Goal: Transaction & Acquisition: Purchase product/service

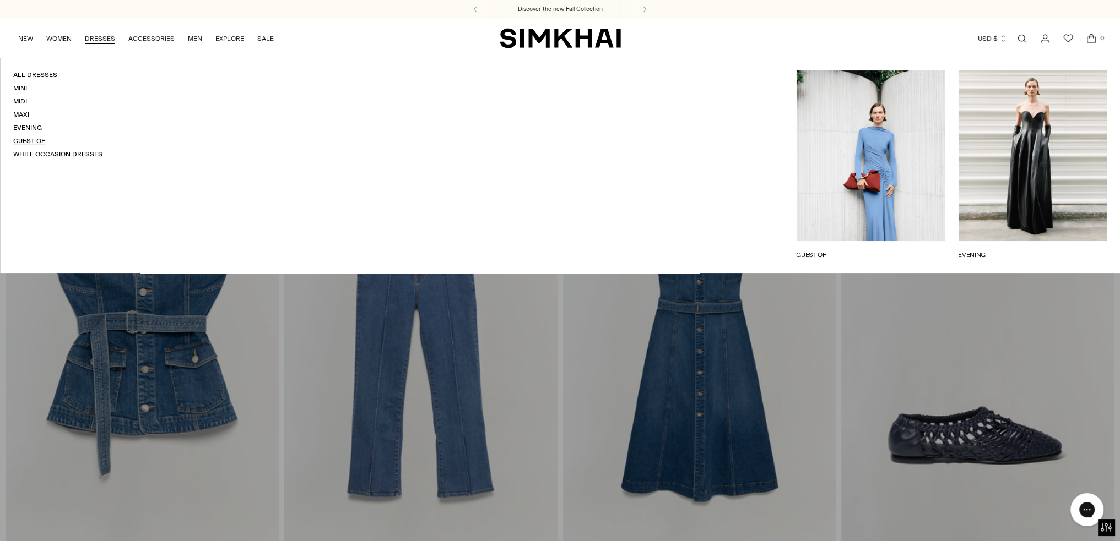
click at [32, 140] on link "Guest Of" at bounding box center [29, 141] width 32 height 8
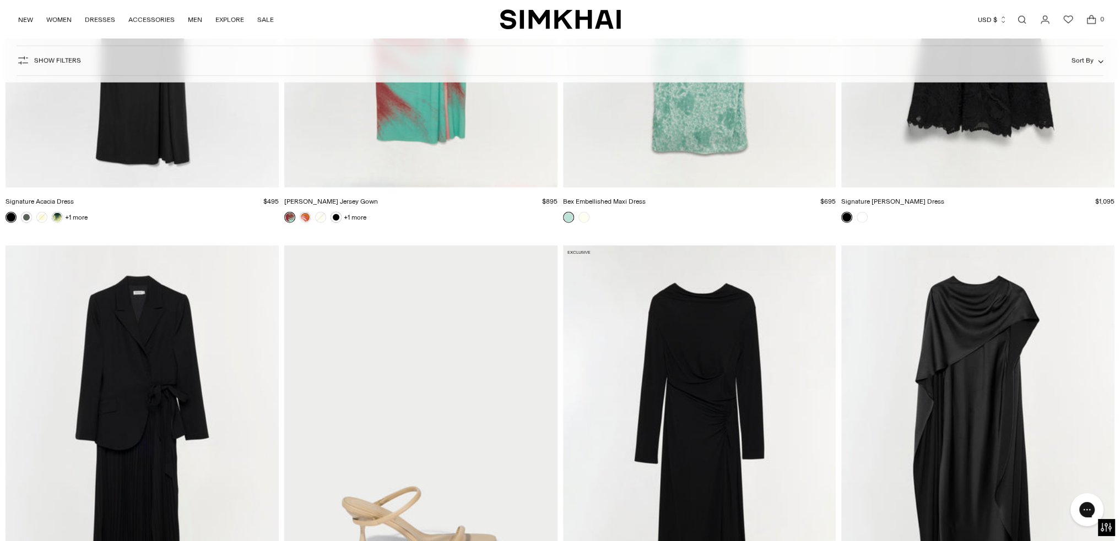
scroll to position [8427, 0]
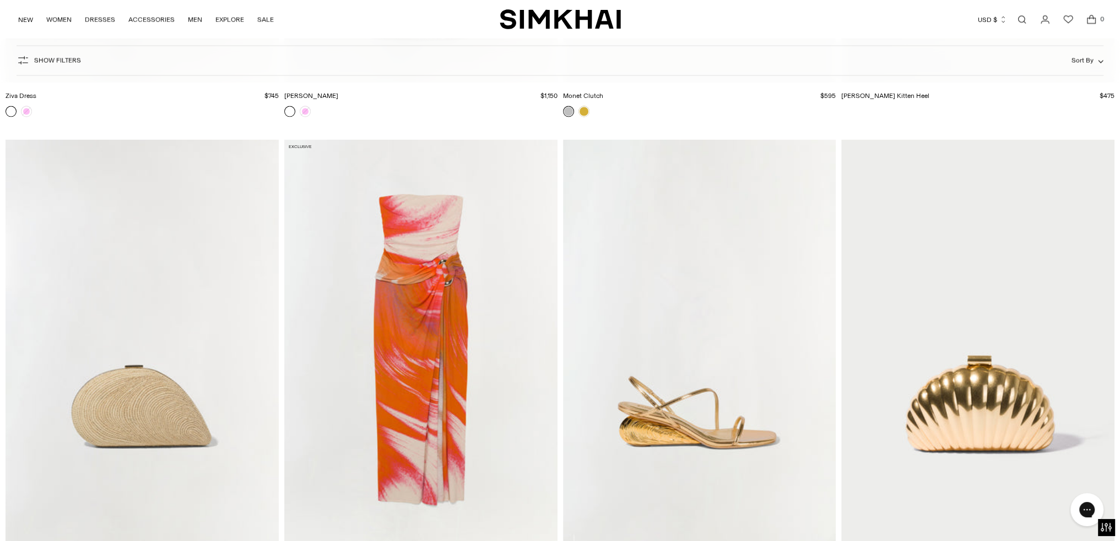
click at [55, 62] on span "Show Filters" at bounding box center [57, 61] width 47 height 8
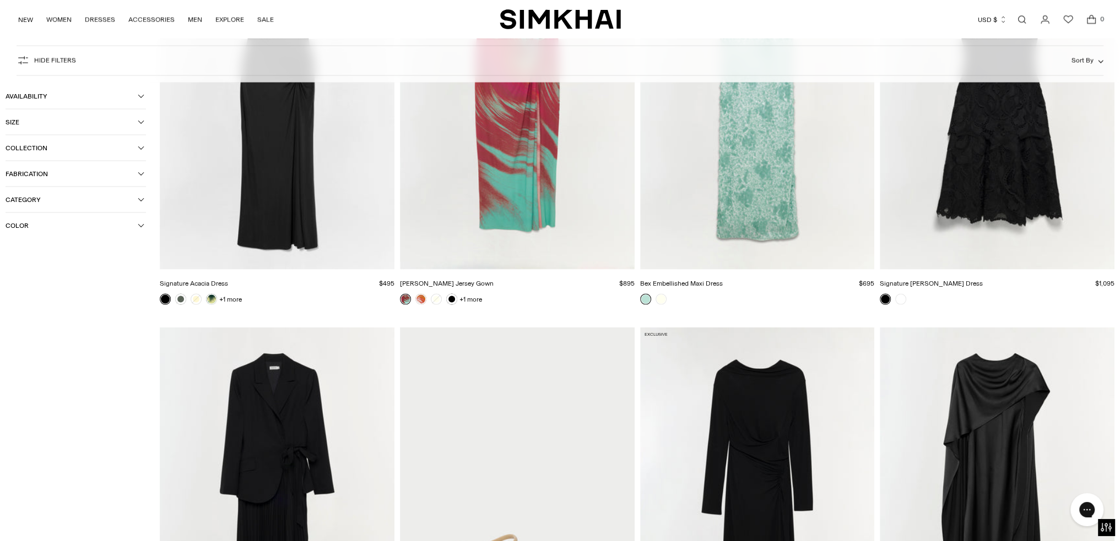
click at [31, 223] on span "Color" at bounding box center [72, 225] width 132 height 8
click at [39, 193] on button "Category" at bounding box center [76, 199] width 140 height 25
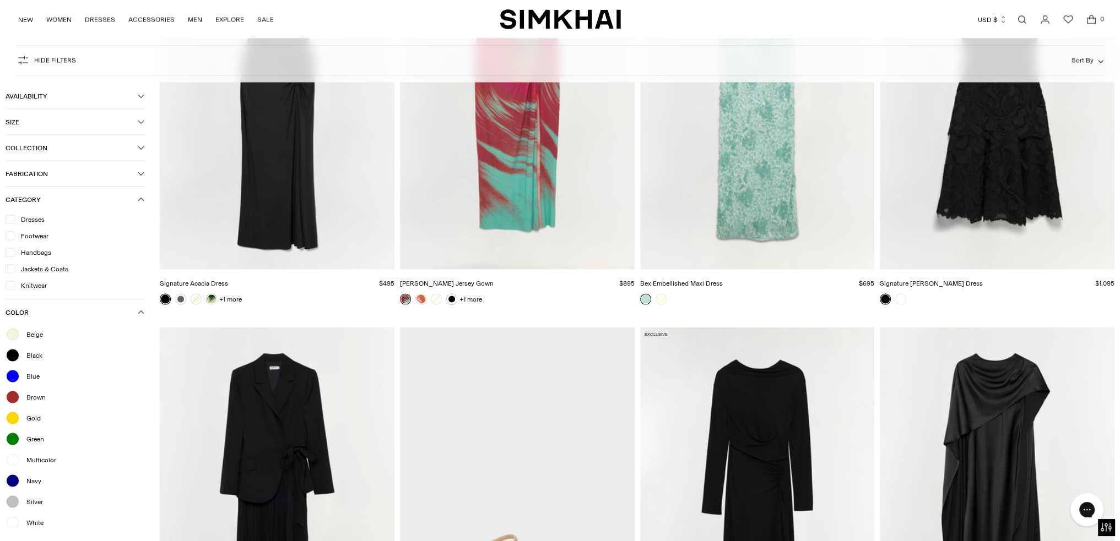
click at [141, 200] on icon "button" at bounding box center [141, 199] width 6 height 3
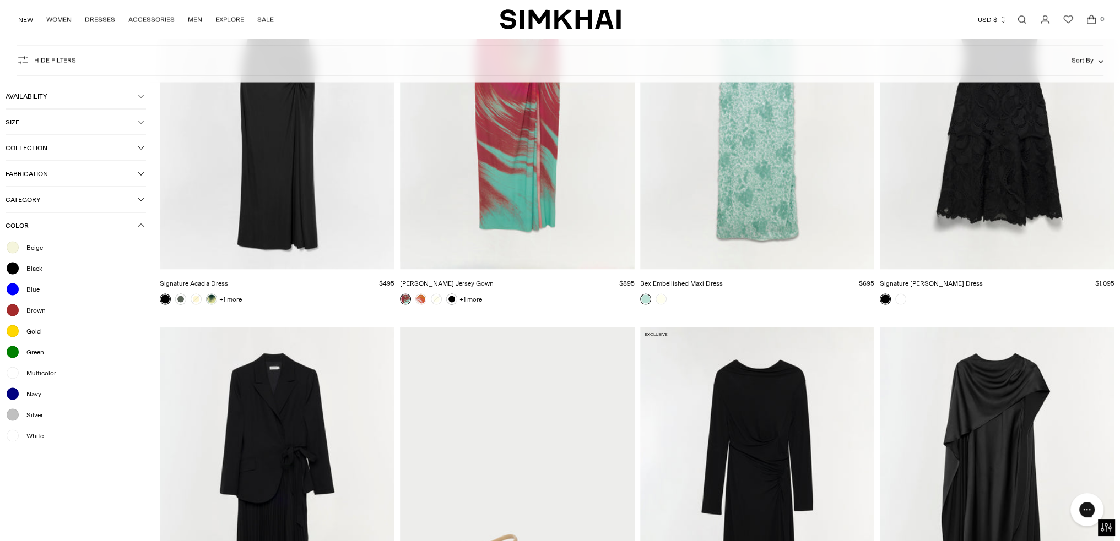
click at [62, 202] on span "Category" at bounding box center [72, 200] width 132 height 8
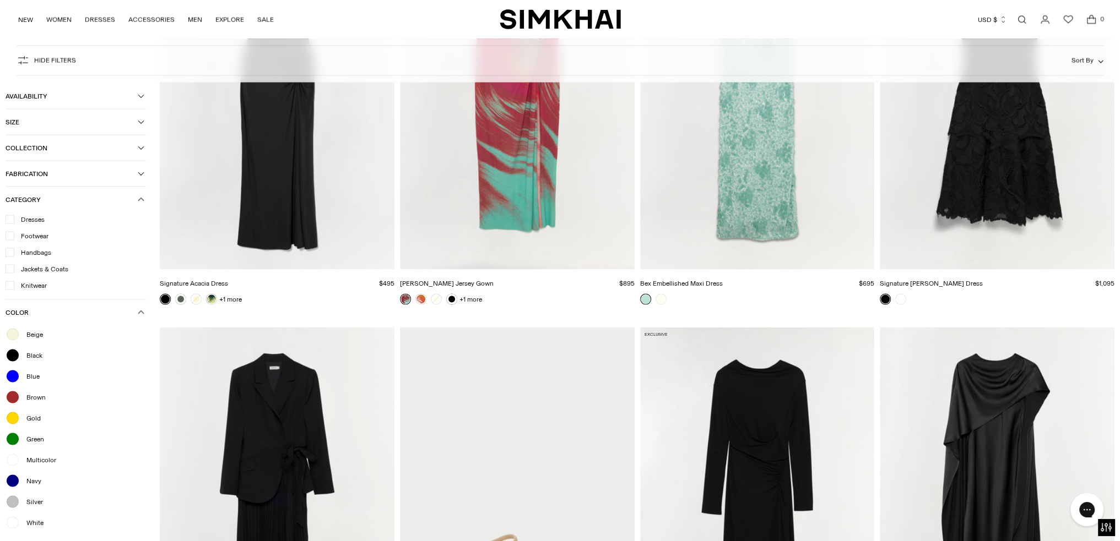
click at [22, 223] on span "Dresses" at bounding box center [29, 219] width 30 height 10
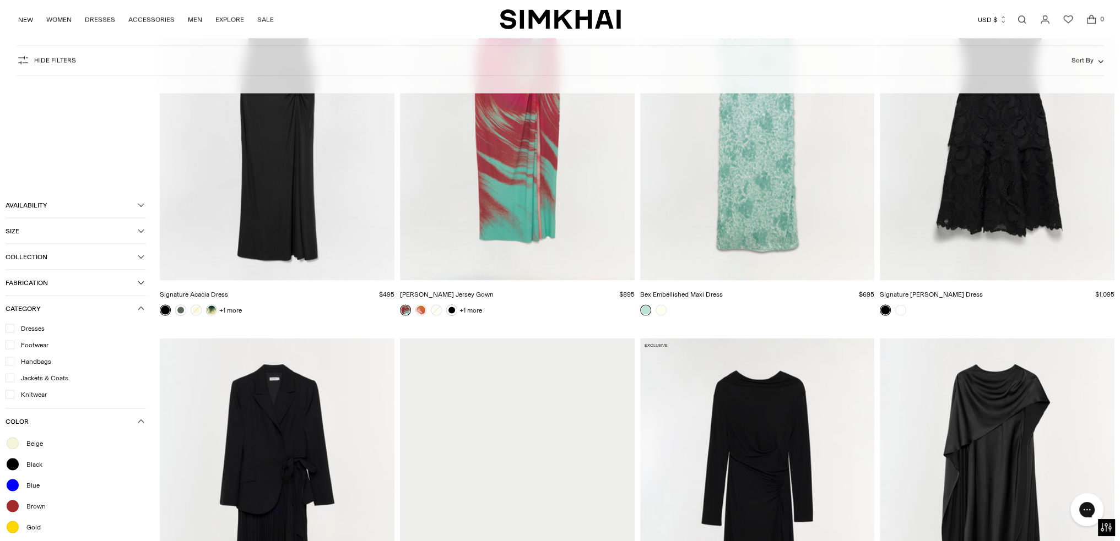
scroll to position [8438, 0]
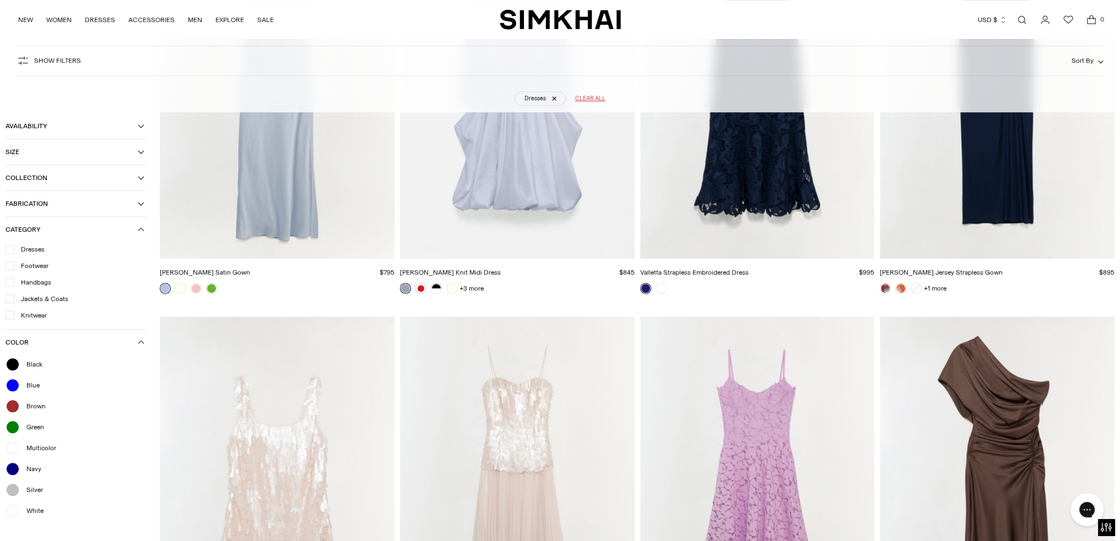
scroll to position [137, 0]
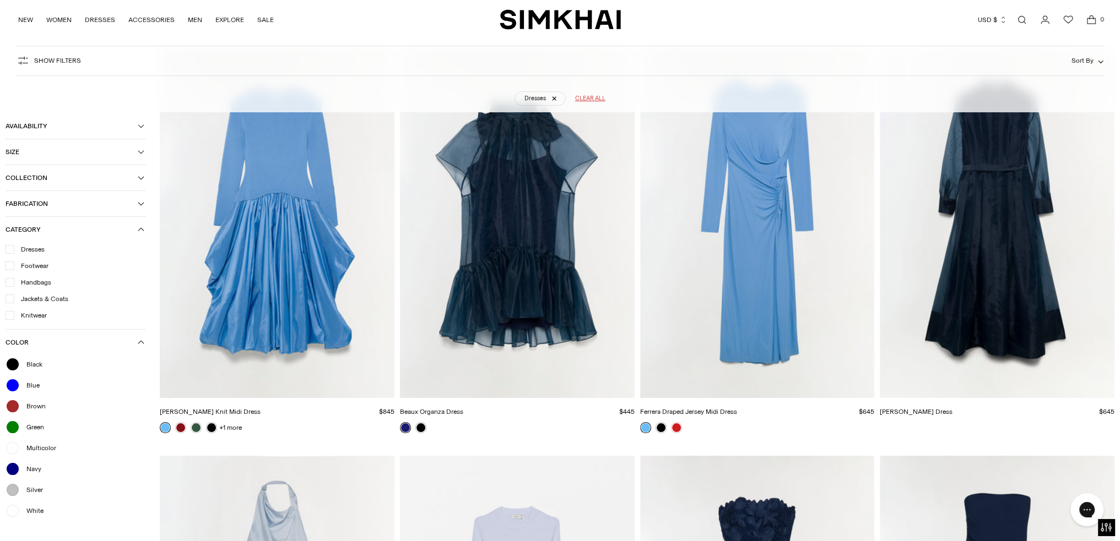
click at [56, 171] on button "Collection" at bounding box center [76, 177] width 140 height 25
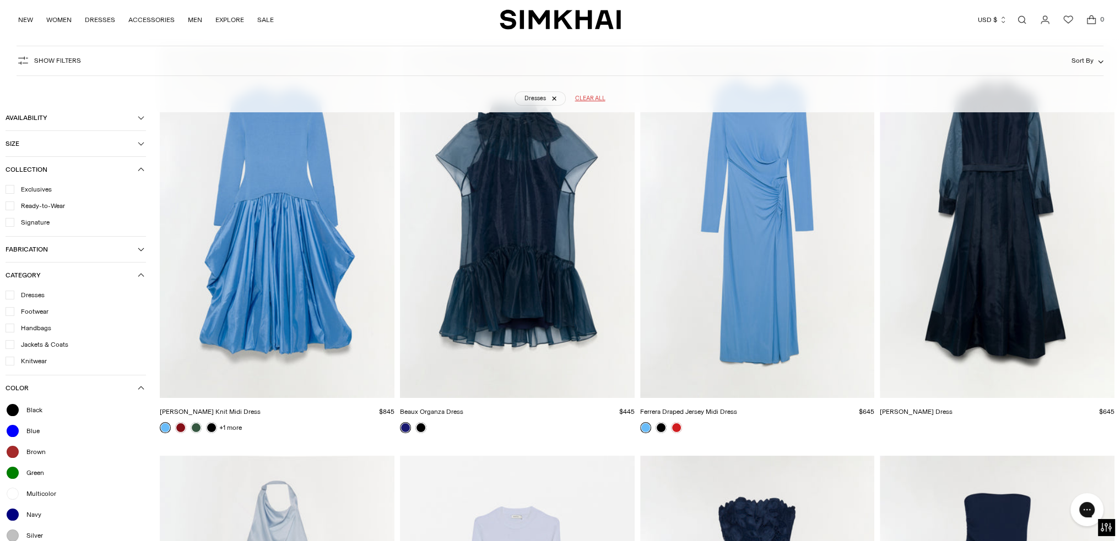
scroll to position [412, 0]
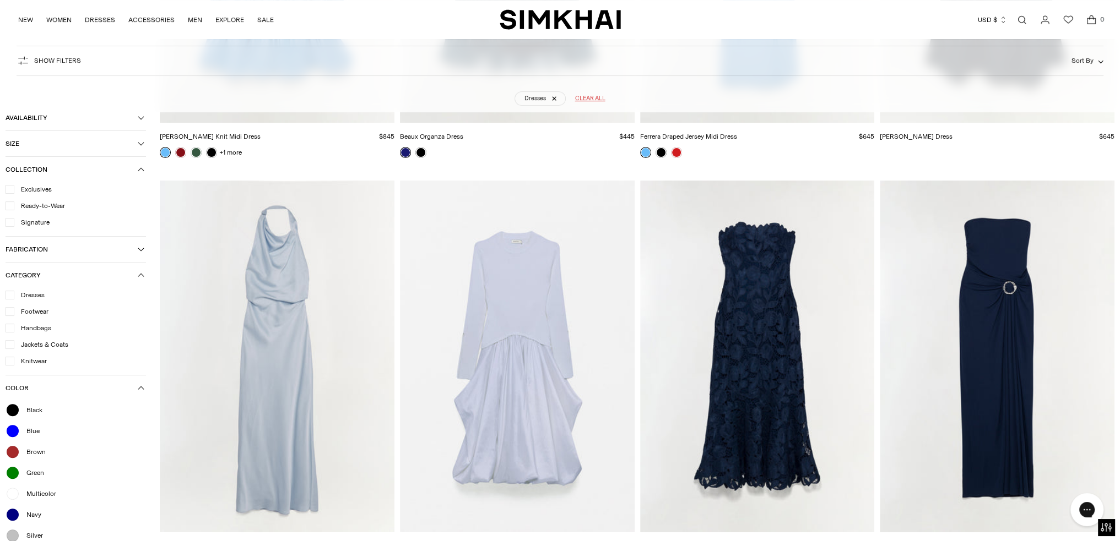
click at [59, 253] on span "Fabrication" at bounding box center [72, 250] width 132 height 8
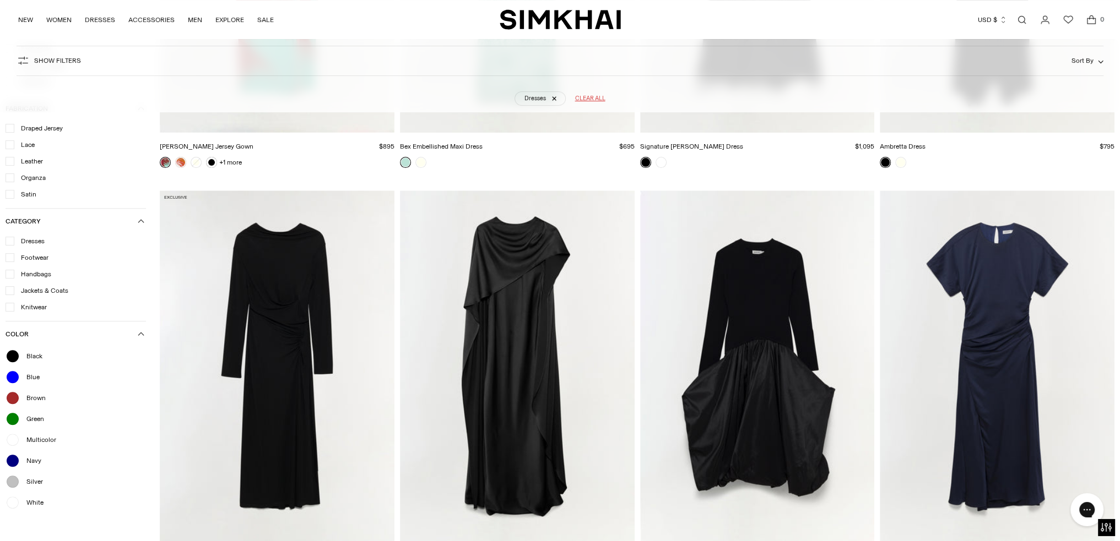
scroll to position [6196, 0]
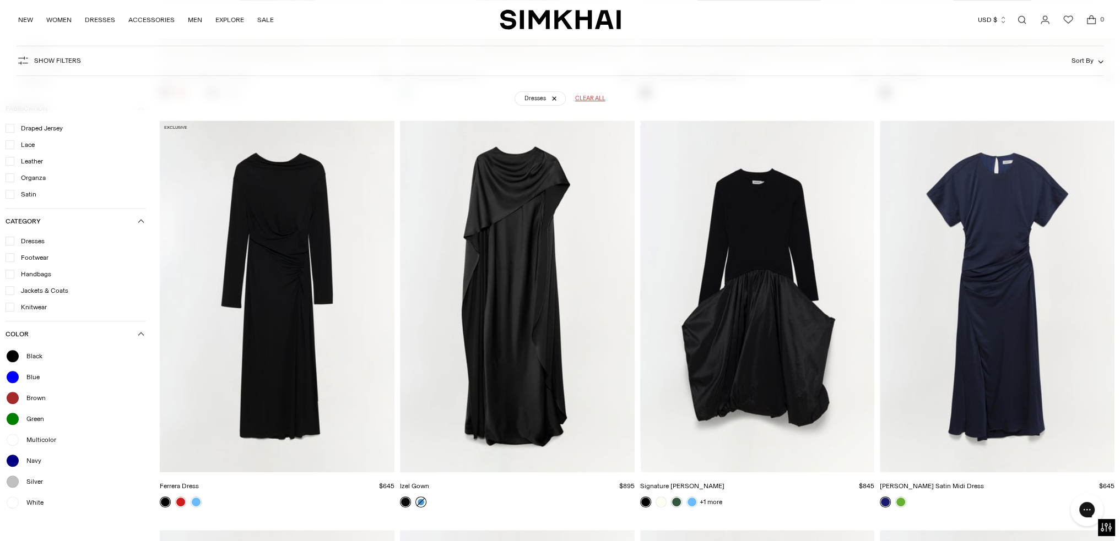
click at [419, 502] on link at bounding box center [420, 502] width 11 height 11
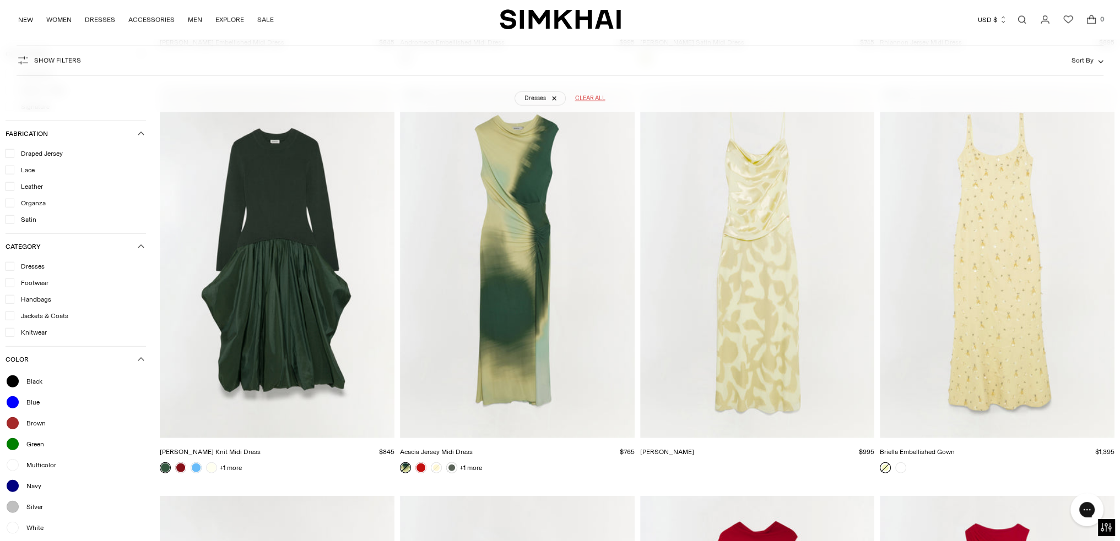
scroll to position [3717, 0]
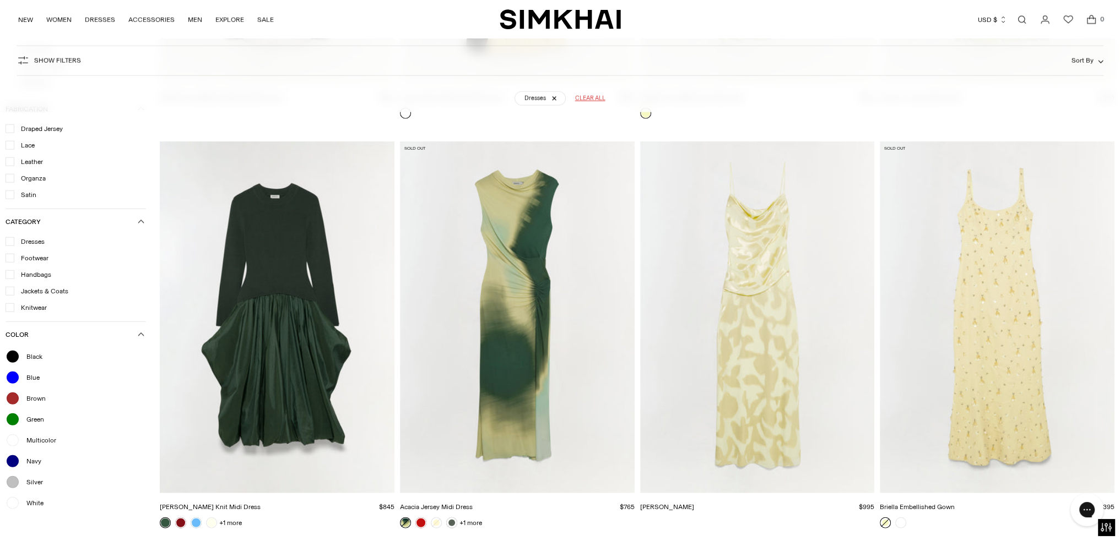
click at [0, 0] on img "Acacia Jersey Midi Dress" at bounding box center [0, 0] width 0 height 0
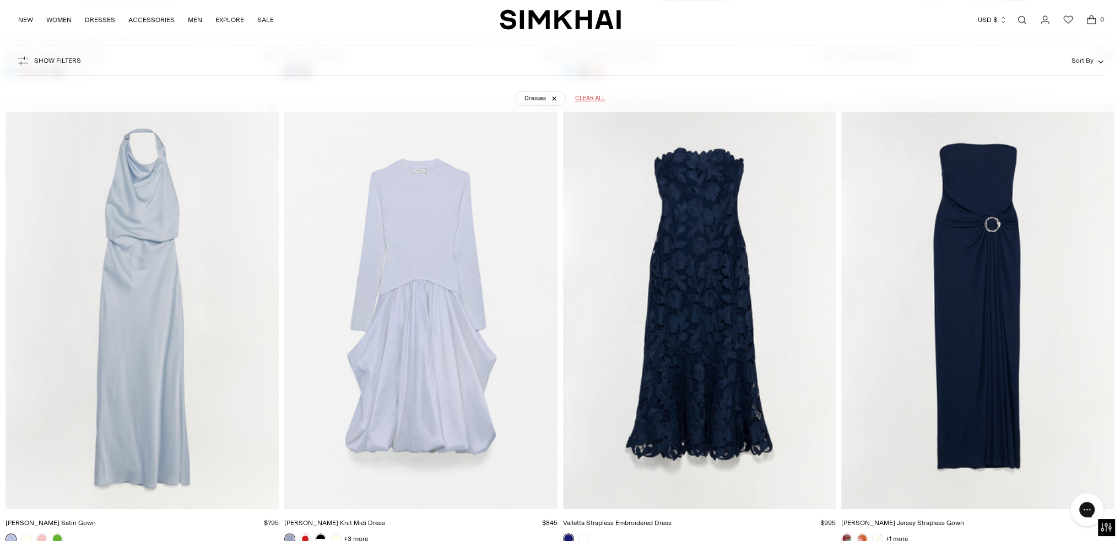
scroll to position [606, 0]
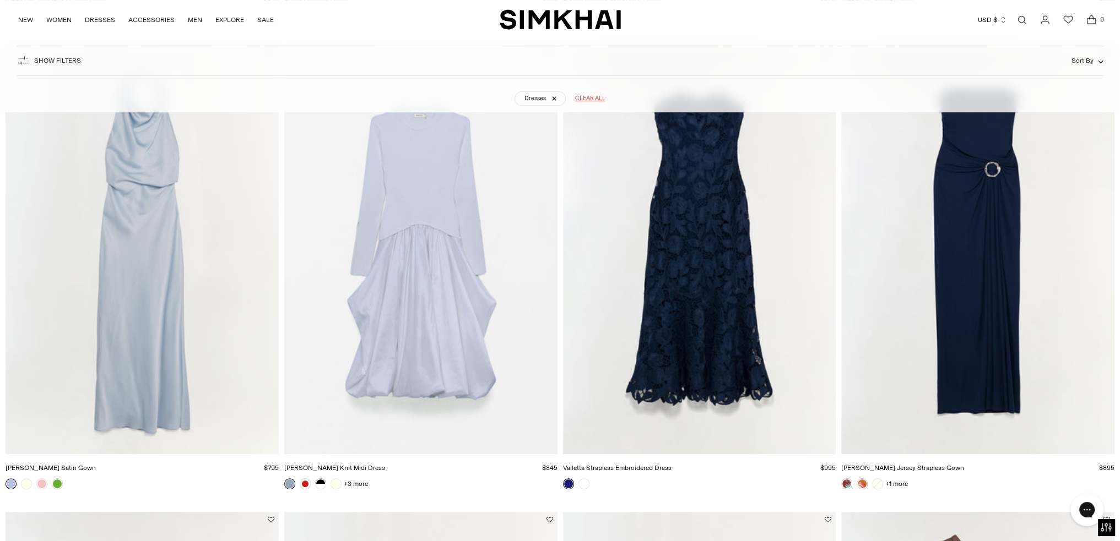
click at [0, 0] on img "Valletta Strapless Embroidered Dress" at bounding box center [0, 0] width 0 height 0
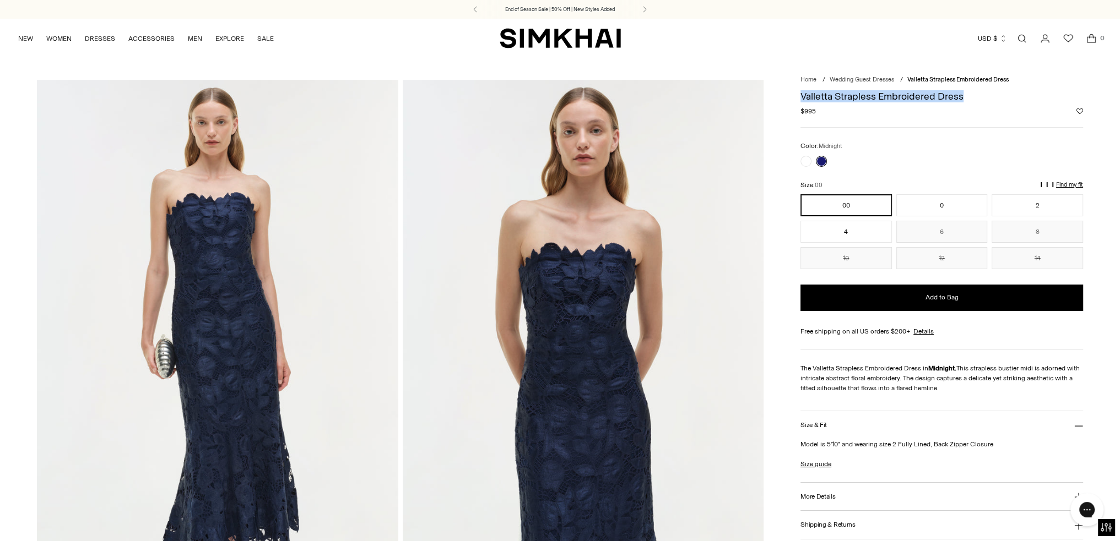
drag, startPoint x: 961, startPoint y: 98, endPoint x: 763, endPoint y: 84, distance: 198.3
copy h1 "Valletta Strapless Embroidered Dress"
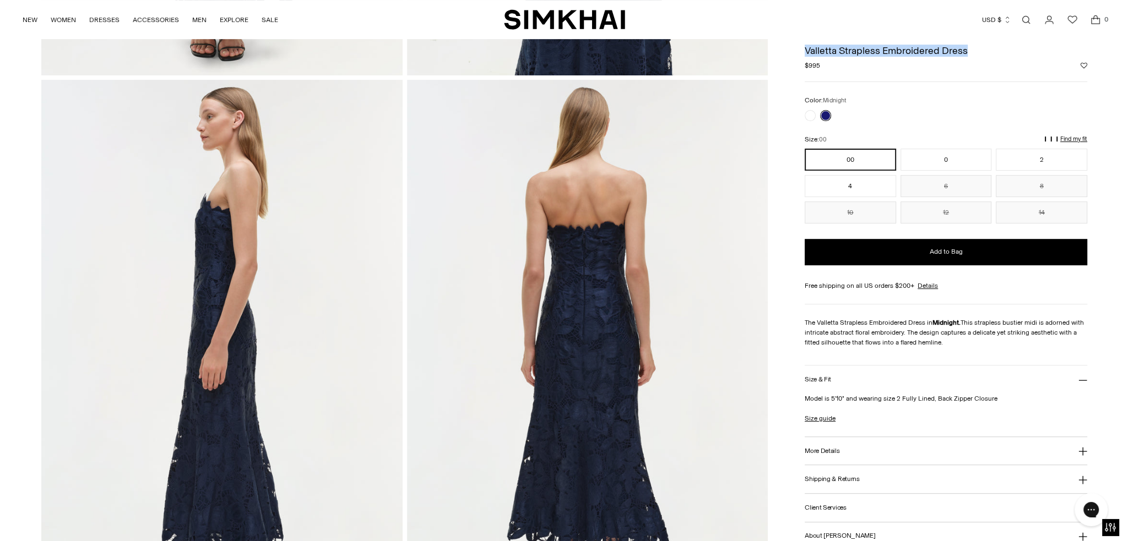
scroll to position [441, 0]
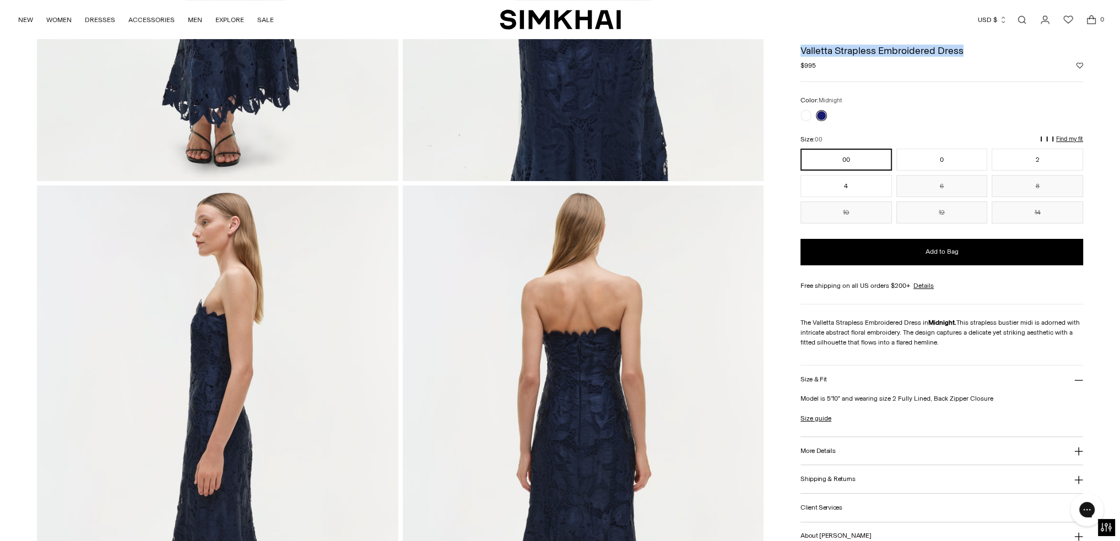
click at [1064, 136] on p "Find my fit" at bounding box center [1069, 139] width 27 height 7
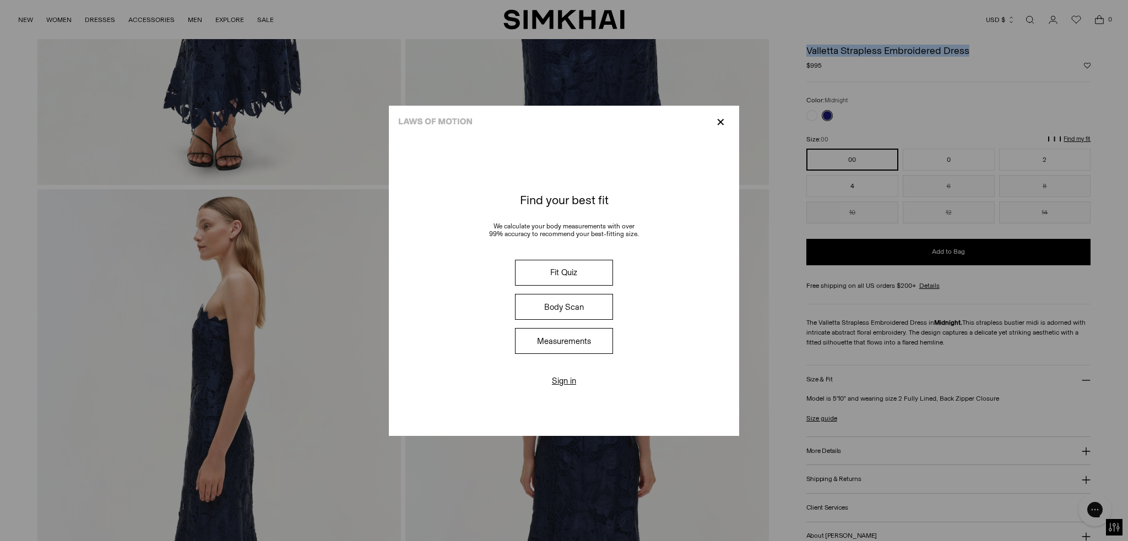
click at [597, 261] on button "Fit Quiz" at bounding box center [564, 273] width 98 height 26
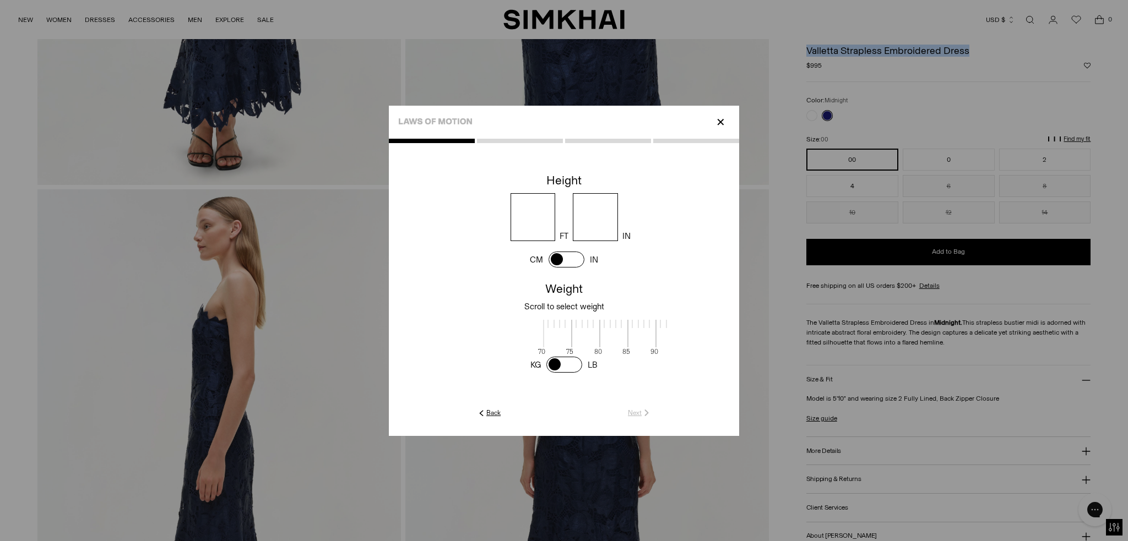
scroll to position [0, 358]
click at [542, 207] on input "number" at bounding box center [533, 217] width 45 height 48
type input "*"
click at [609, 237] on input "number" at bounding box center [595, 217] width 45 height 48
type input "**"
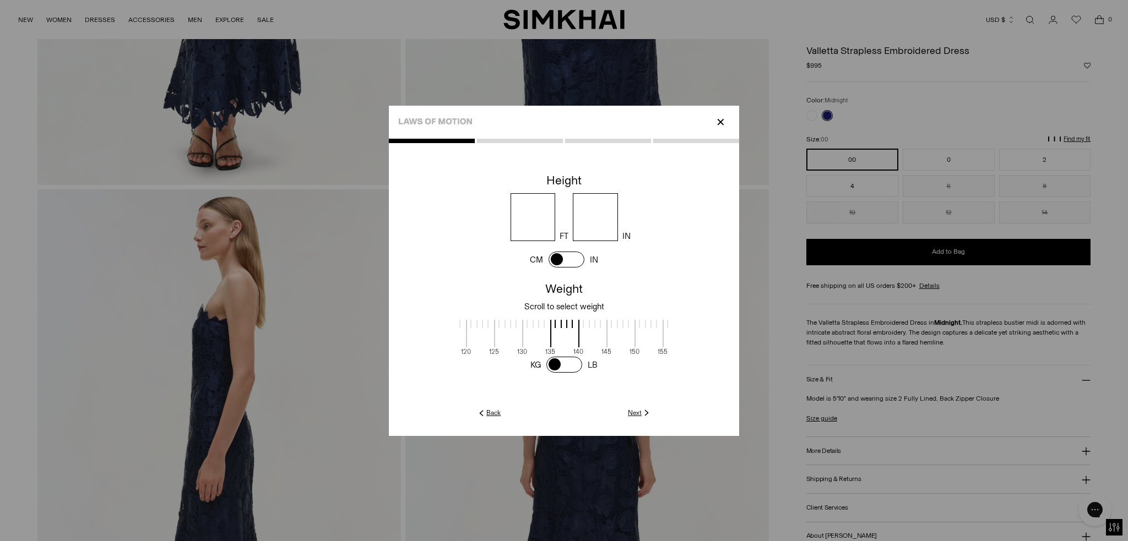
drag, startPoint x: 563, startPoint y: 330, endPoint x: 573, endPoint y: 330, distance: 10.5
click at [573, 330] on span at bounding box center [564, 334] width 29 height 28
drag, startPoint x: 578, startPoint y: 327, endPoint x: 546, endPoint y: 327, distance: 31.4
click at [546, 327] on label at bounding box center [543, 327] width 28 height 15
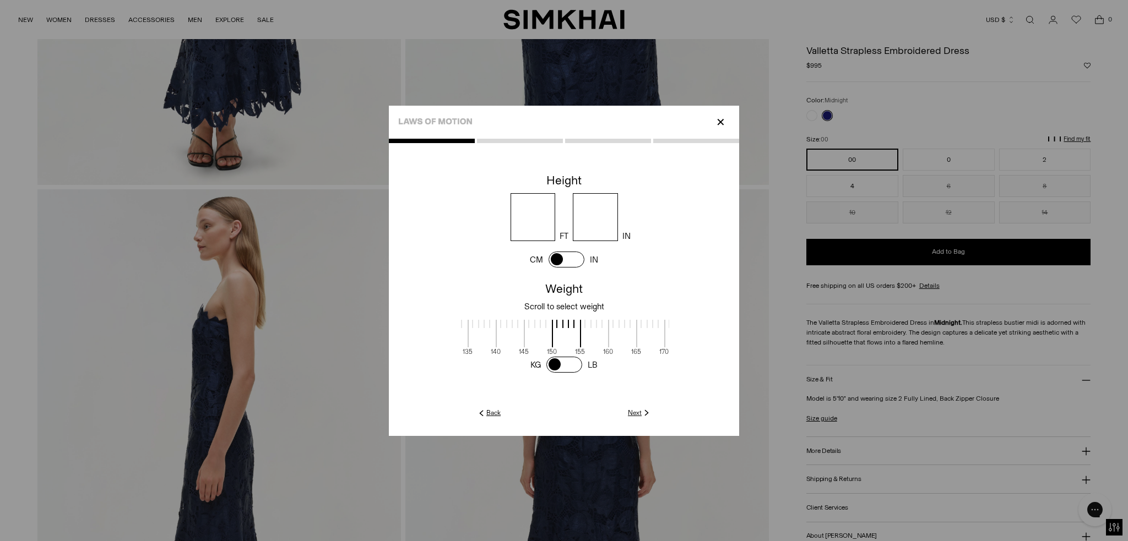
drag, startPoint x: 599, startPoint y: 324, endPoint x: 539, endPoint y: 329, distance: 60.8
click at [539, 329] on label at bounding box center [538, 327] width 28 height 15
click at [635, 411] on link "Next" at bounding box center [640, 413] width 24 height 10
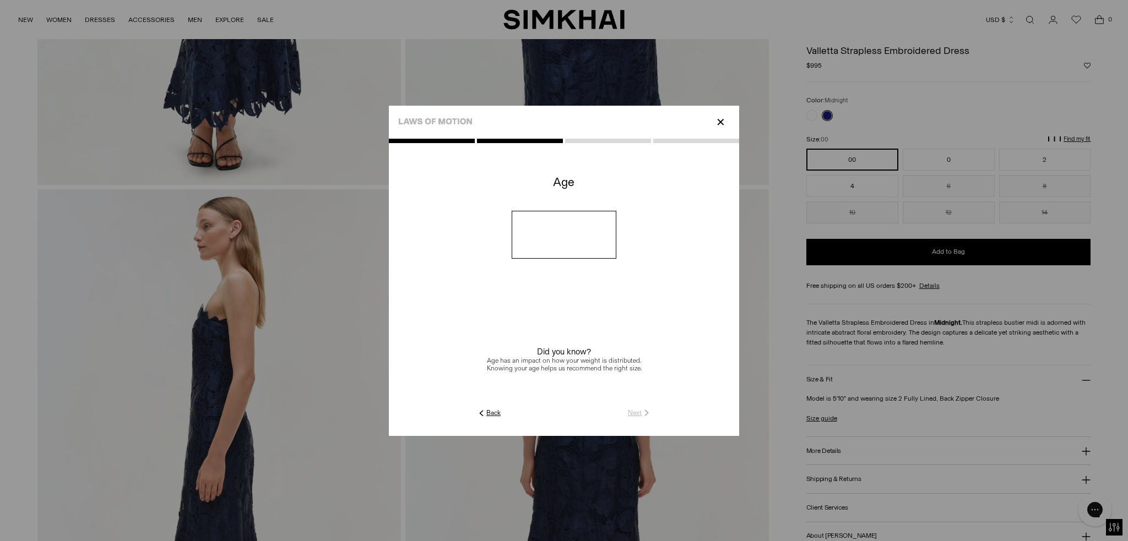
click at [568, 257] on input "number" at bounding box center [564, 235] width 105 height 48
type input "**"
click at [633, 414] on link "Next" at bounding box center [640, 413] width 24 height 10
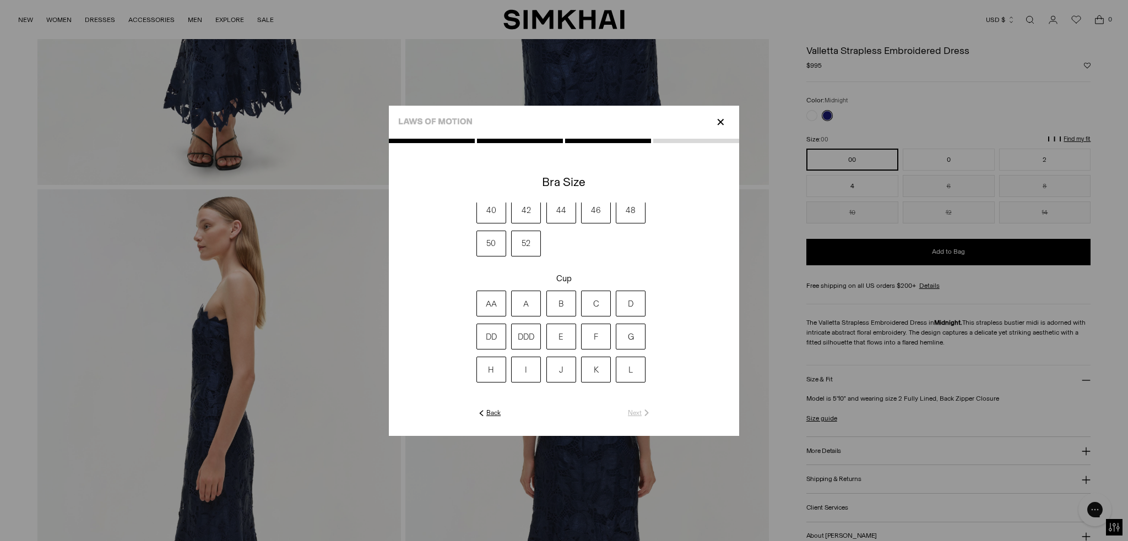
scroll to position [0, 0]
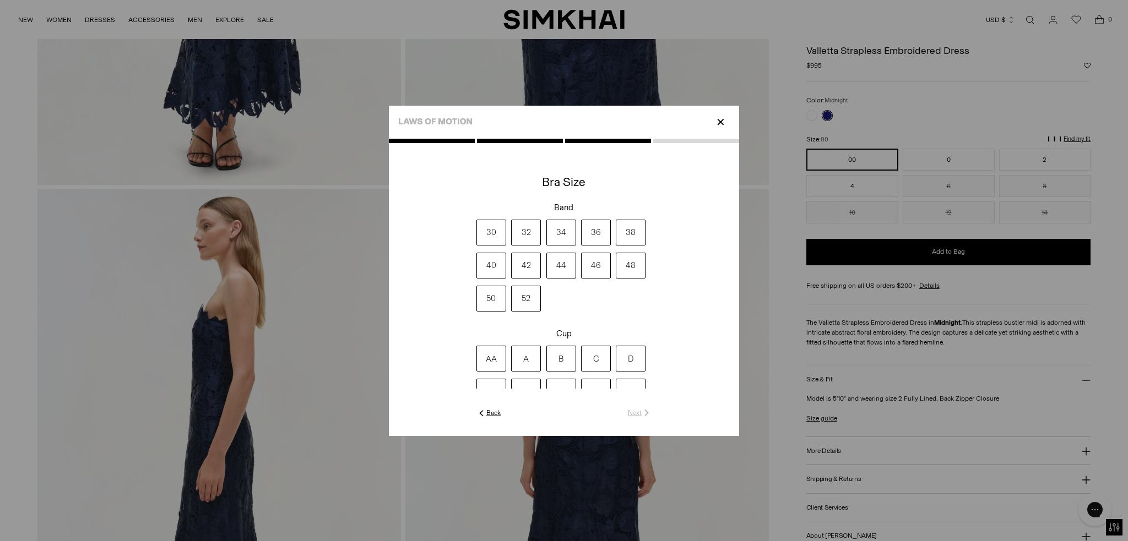
click at [487, 235] on label "30" at bounding box center [491, 233] width 30 height 26
click at [590, 224] on label "36" at bounding box center [596, 233] width 30 height 26
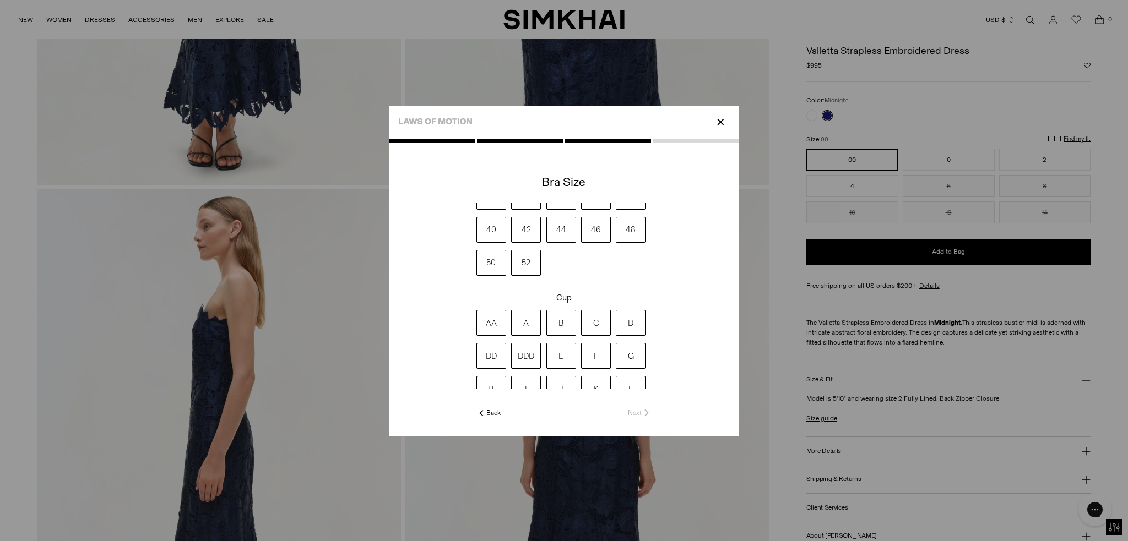
scroll to position [55, 0]
click at [631, 303] on label "D" at bounding box center [631, 304] width 30 height 26
click at [645, 415] on img at bounding box center [647, 413] width 10 height 10
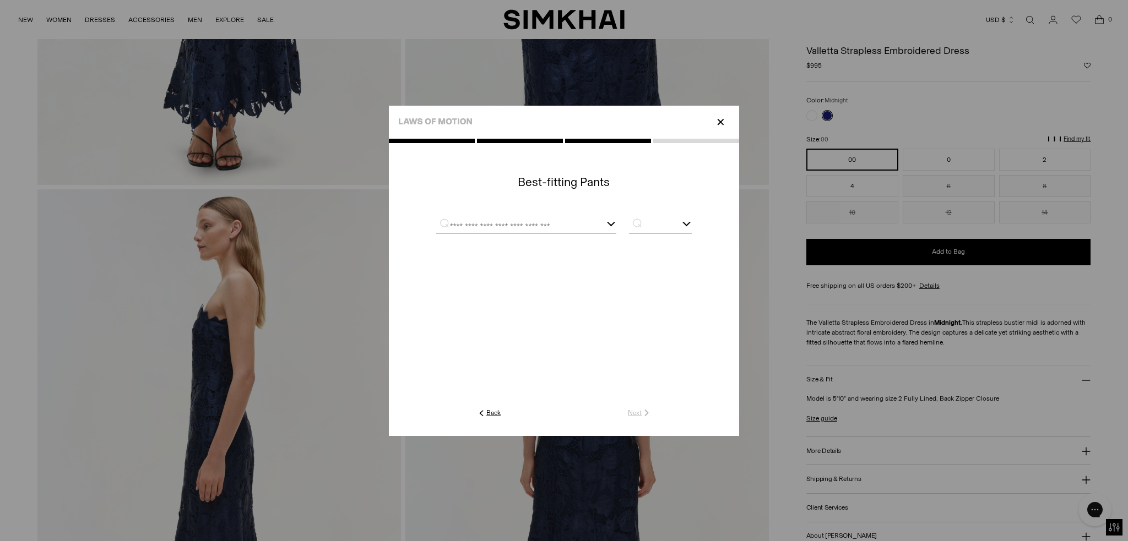
click at [533, 231] on input "text" at bounding box center [512, 226] width 153 height 14
type input "*"
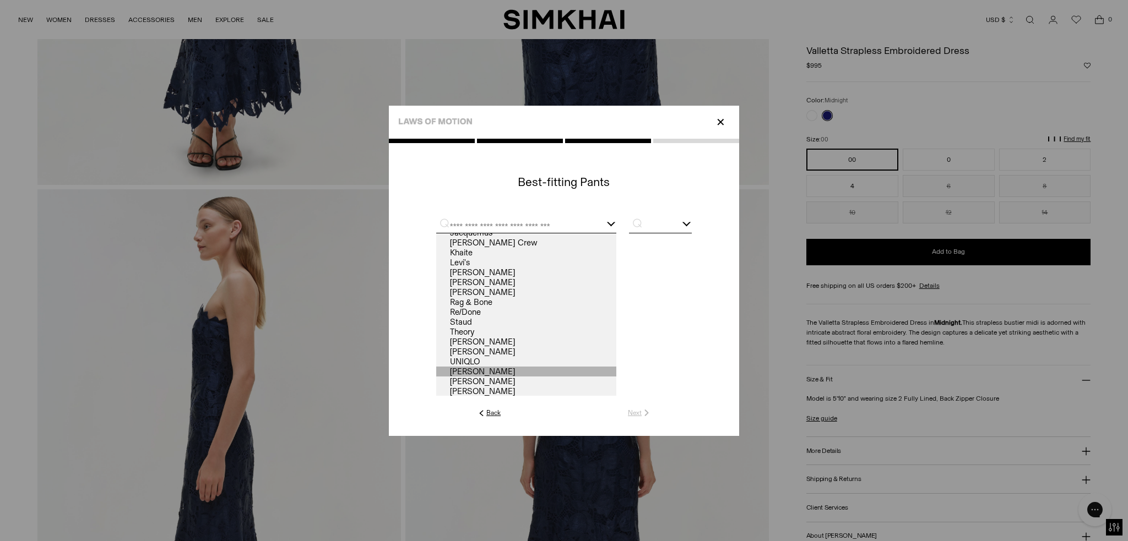
click at [491, 374] on link "Veronica Beard" at bounding box center [526, 372] width 180 height 10
type input "**********"
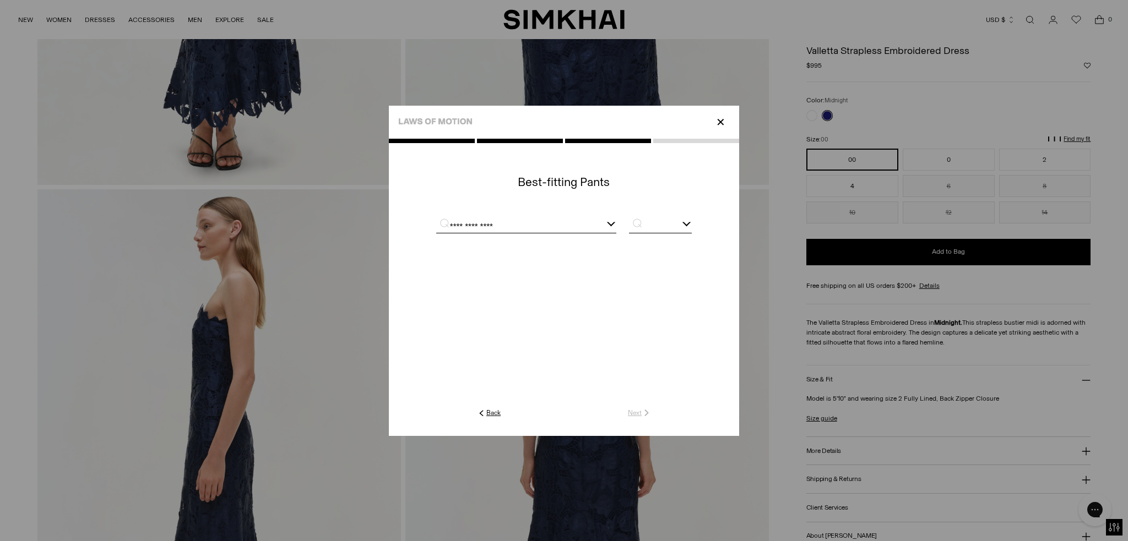
click at [661, 232] on input "text" at bounding box center [660, 226] width 63 height 14
click at [642, 294] on span "27" at bounding box center [660, 296] width 63 height 14
type input "**"
click at [629, 412] on link "Next" at bounding box center [640, 413] width 24 height 10
click at [590, 221] on div at bounding box center [564, 225] width 140 height 14
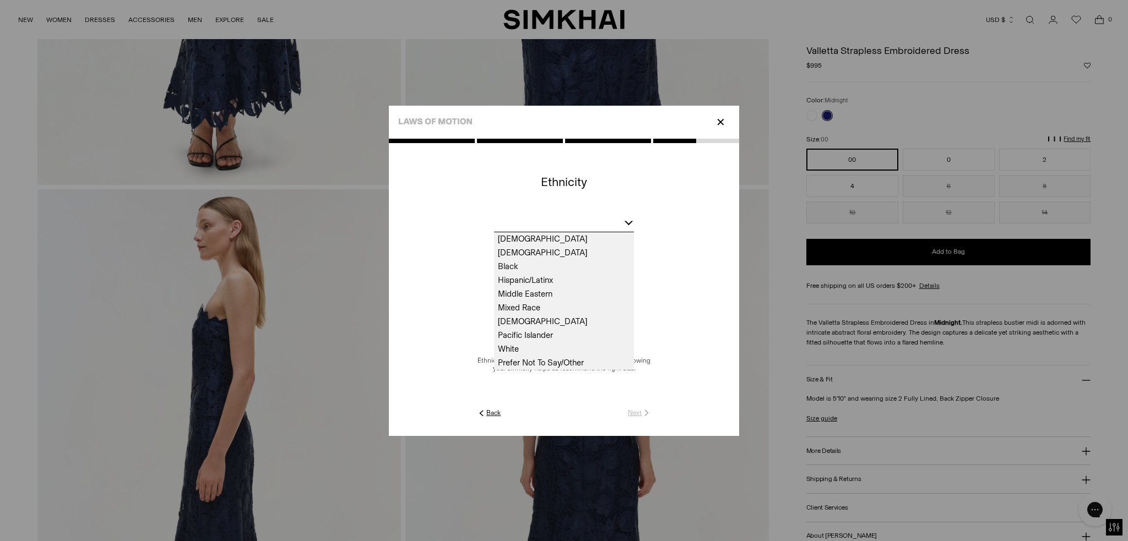
click at [538, 348] on span "White" at bounding box center [564, 350] width 140 height 14
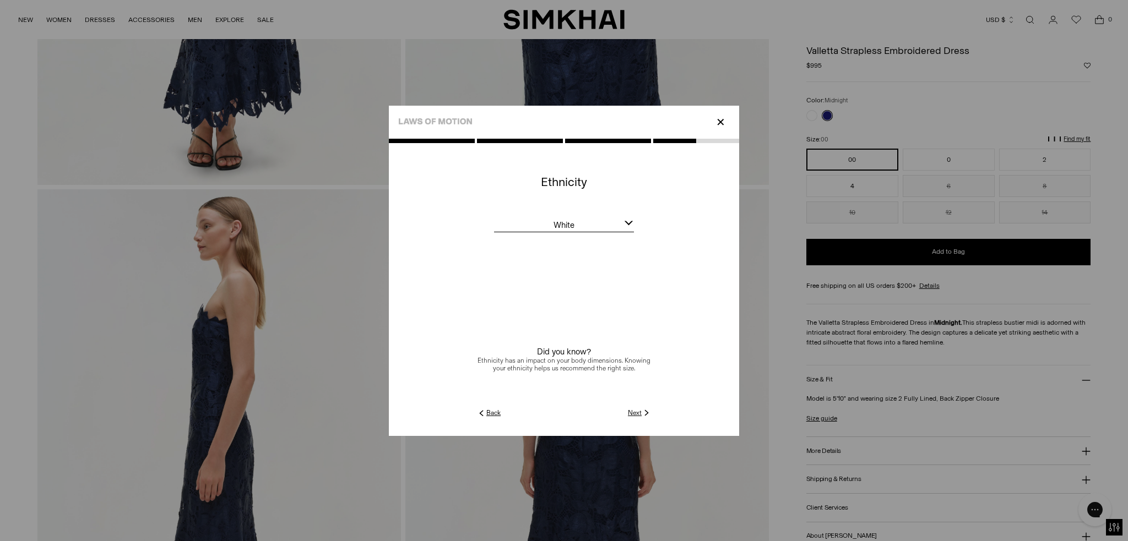
click at [630, 410] on link "Next" at bounding box center [640, 413] width 24 height 10
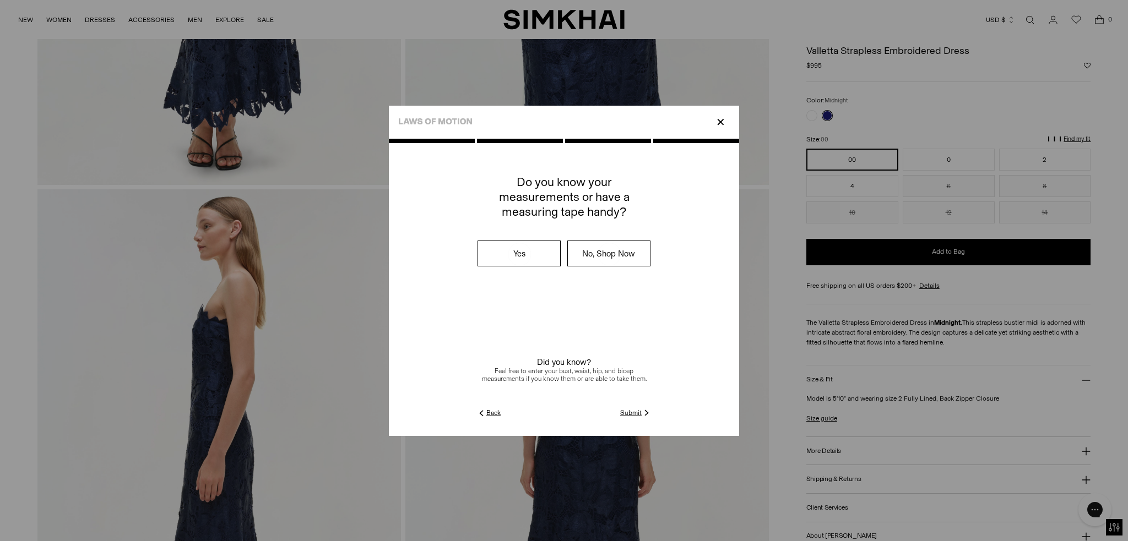
click at [635, 409] on link "Submit" at bounding box center [635, 413] width 31 height 10
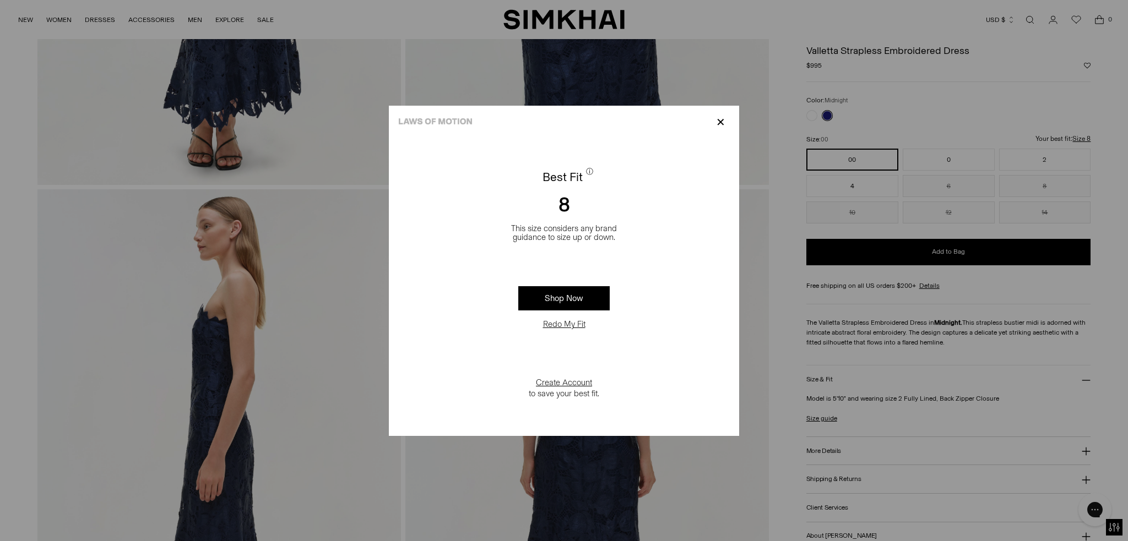
click at [717, 125] on p "✕" at bounding box center [720, 122] width 15 height 19
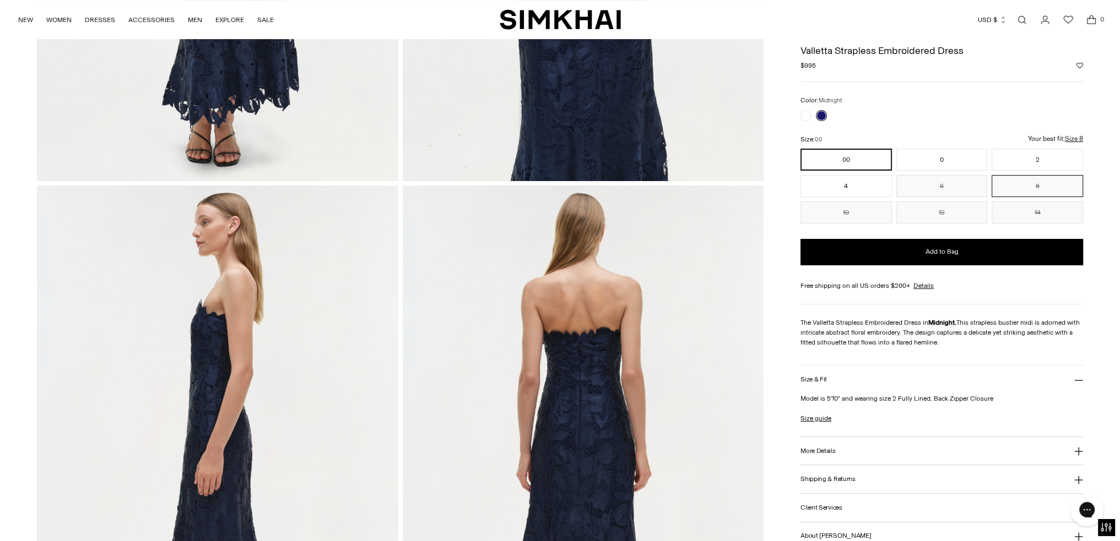
click at [1034, 187] on button "8" at bounding box center [1036, 186] width 91 height 22
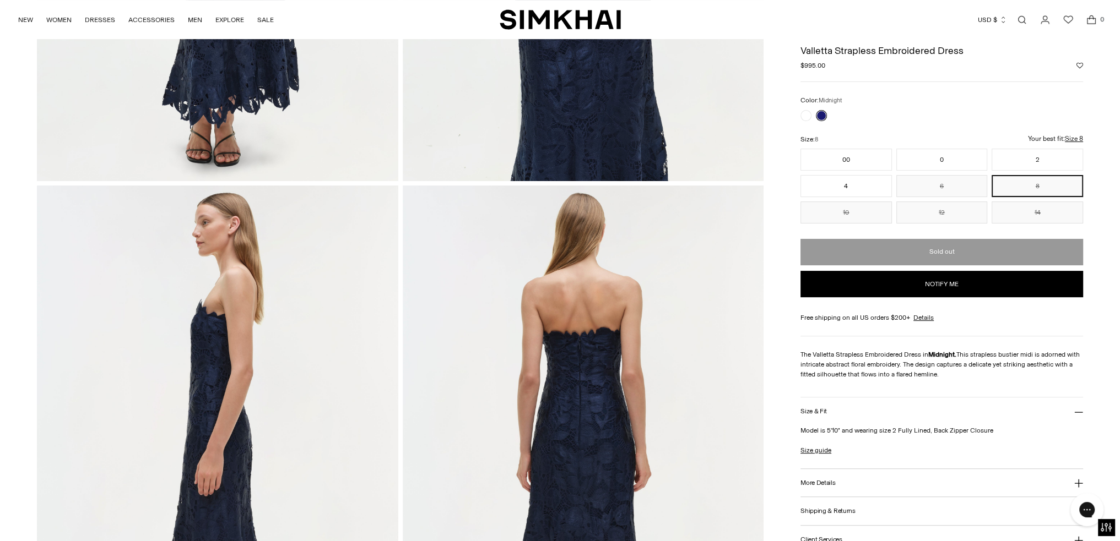
click at [1076, 137] on u "Size 8" at bounding box center [1074, 138] width 18 height 7
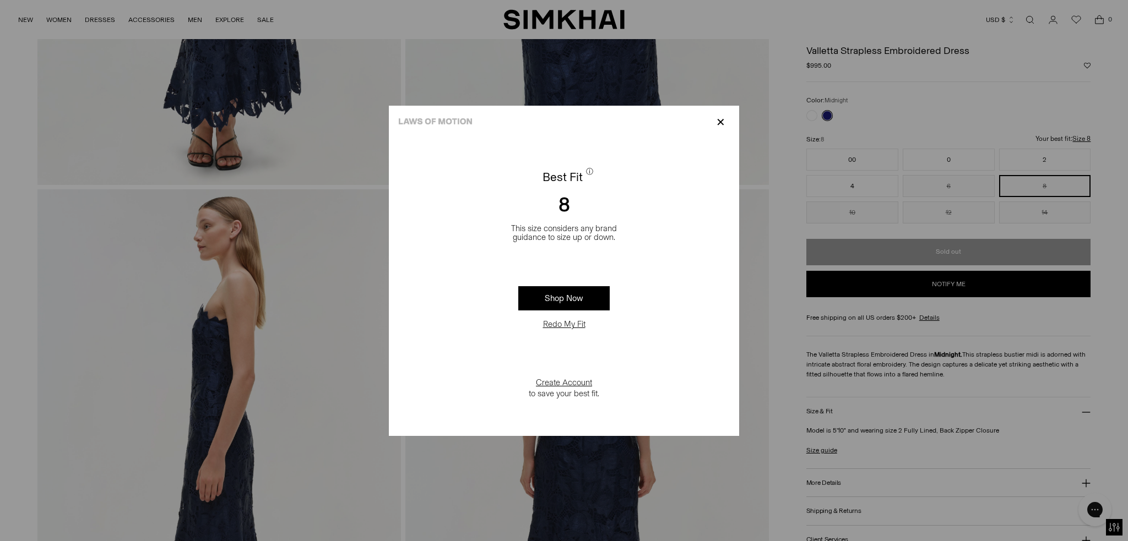
click at [720, 127] on p "✕" at bounding box center [720, 122] width 15 height 19
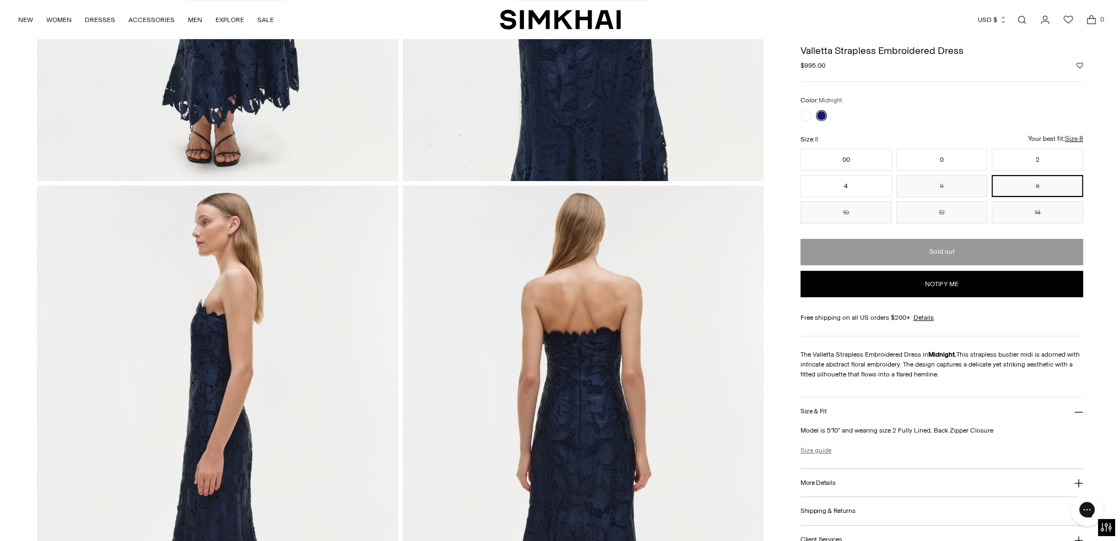
click at [813, 449] on link "Size guide" at bounding box center [815, 451] width 31 height 10
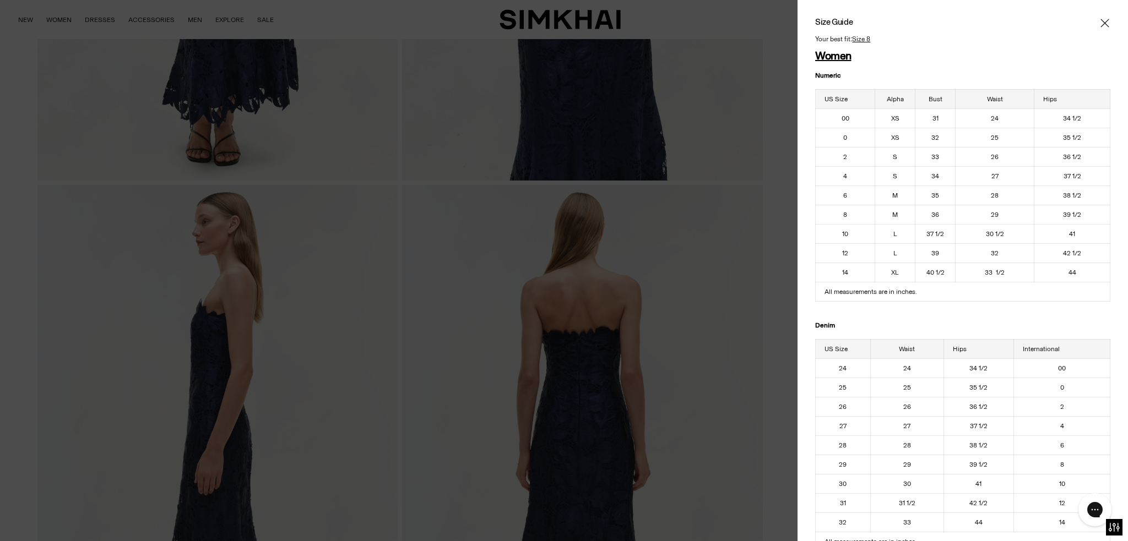
click at [536, 385] on div at bounding box center [564, 270] width 1128 height 541
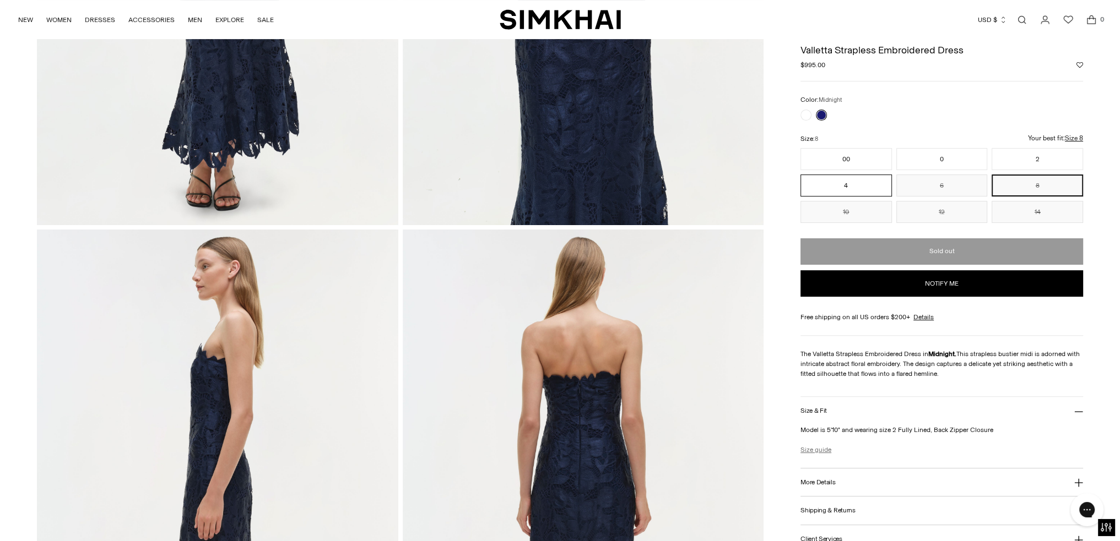
scroll to position [386, 0]
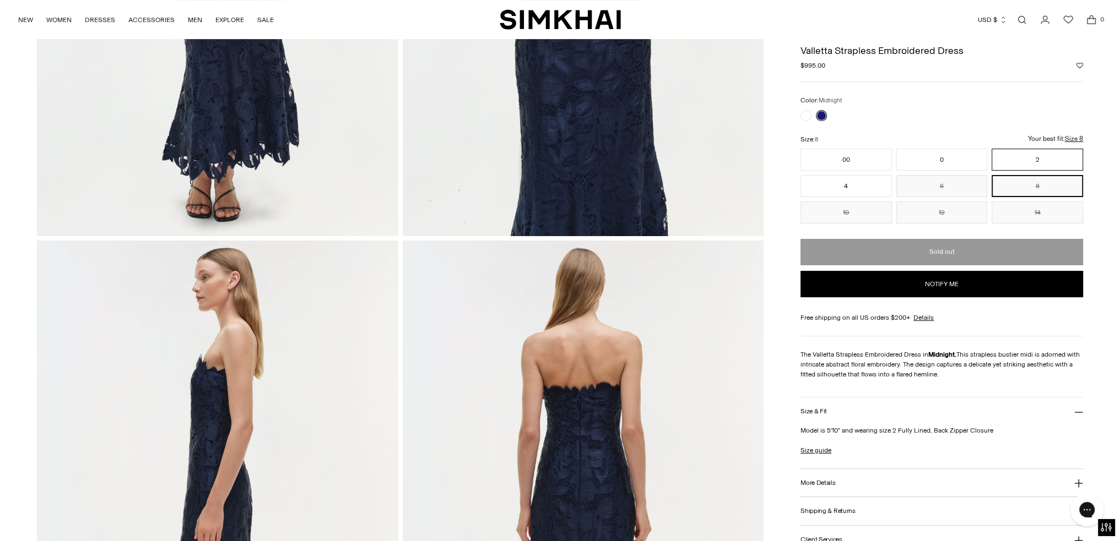
click at [1076, 149] on button "2" at bounding box center [1036, 160] width 91 height 22
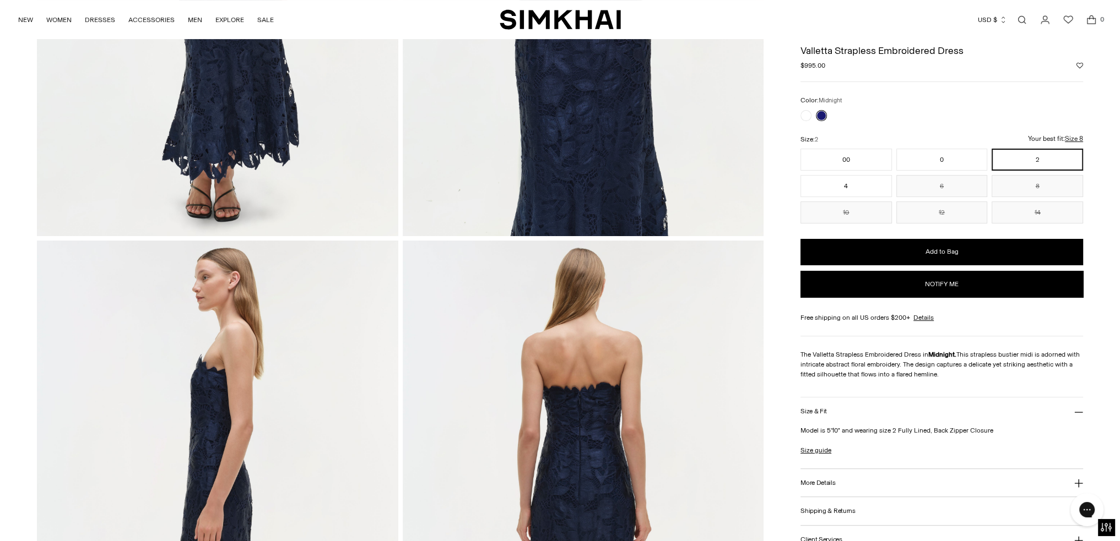
click at [1079, 136] on u "Size 8" at bounding box center [1074, 138] width 18 height 7
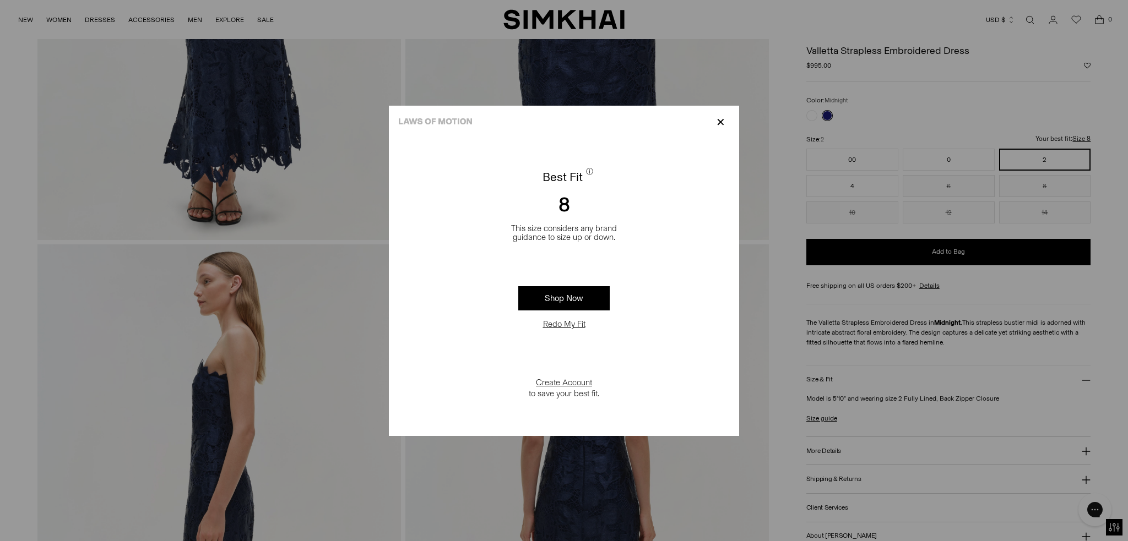
click at [719, 125] on p "✕" at bounding box center [720, 122] width 15 height 19
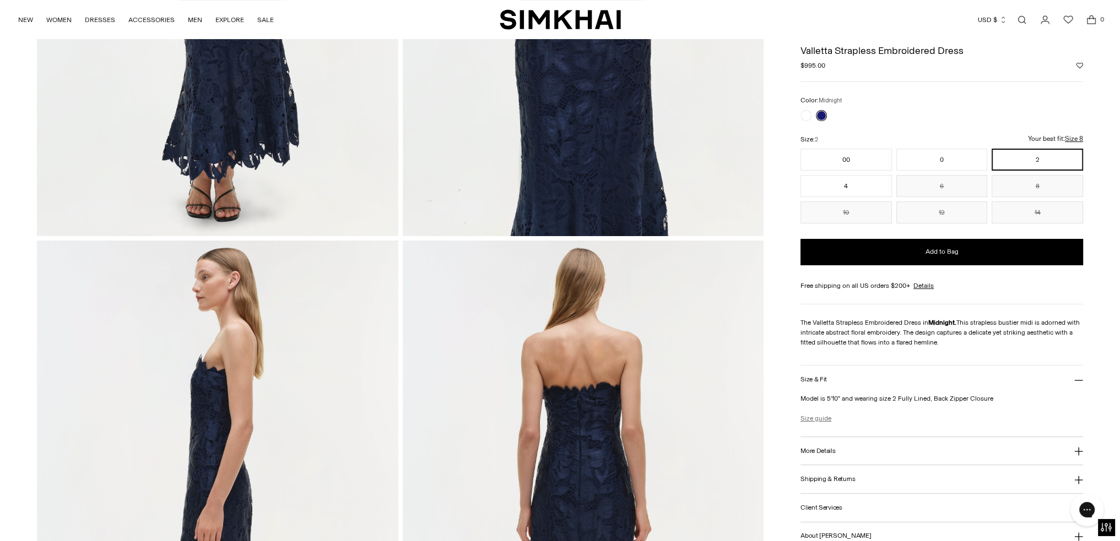
click at [809, 418] on link "Size guide" at bounding box center [815, 419] width 31 height 10
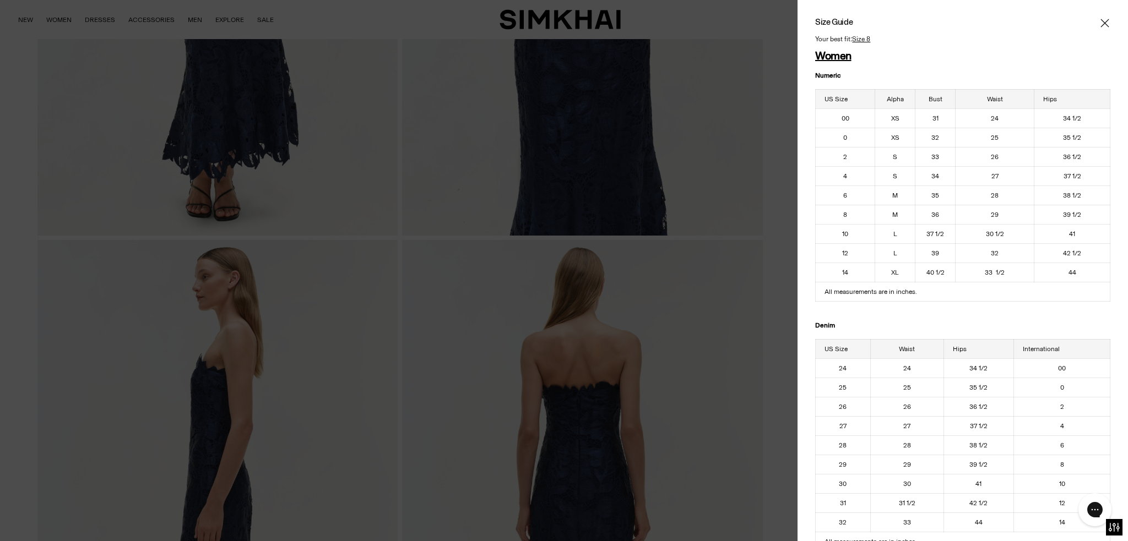
click at [1101, 19] on icon "Close" at bounding box center [1105, 23] width 9 height 11
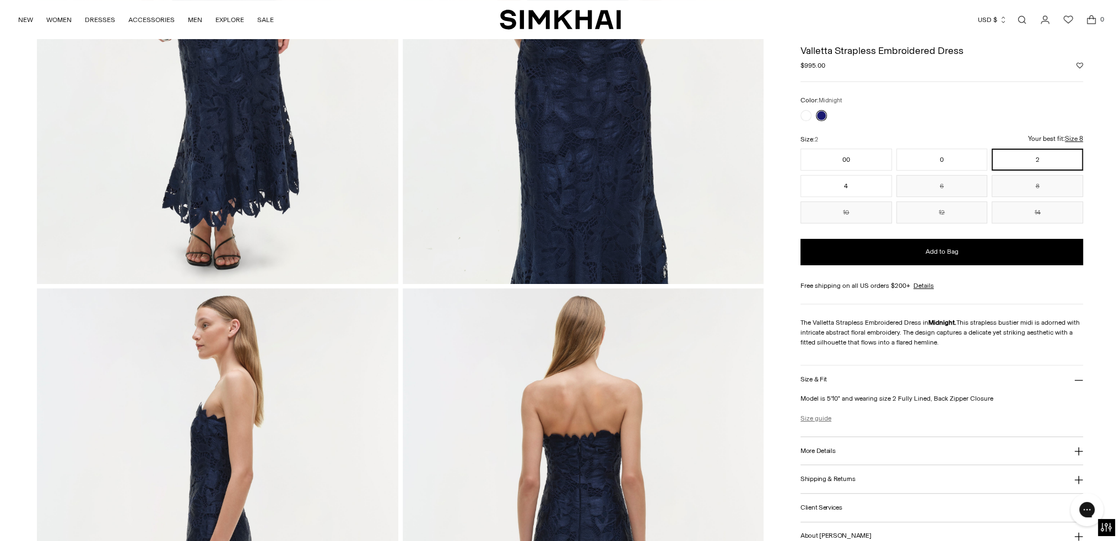
scroll to position [275, 0]
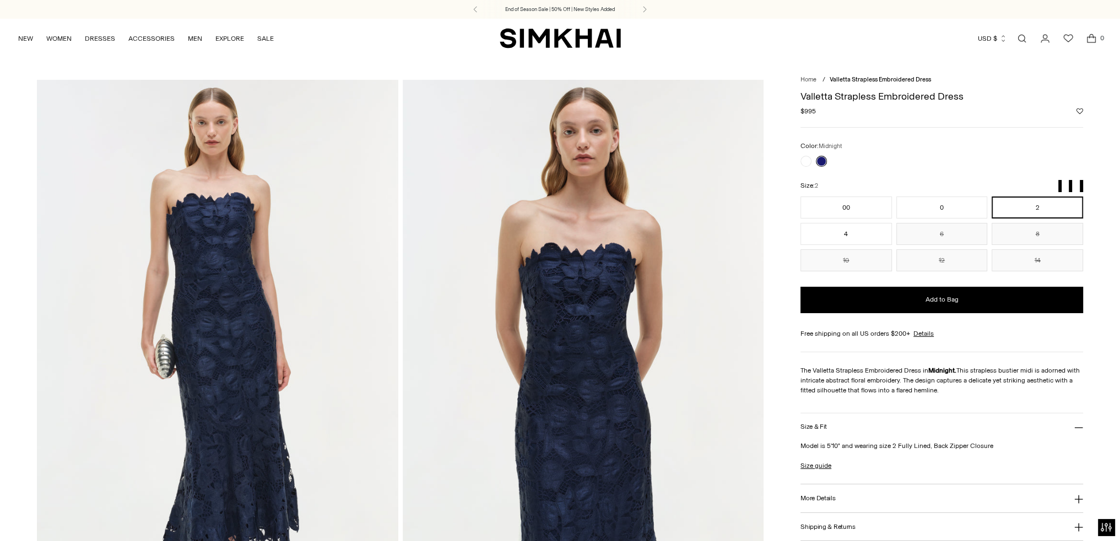
drag, startPoint x: 215, startPoint y: 305, endPoint x: 668, endPoint y: 321, distance: 453.6
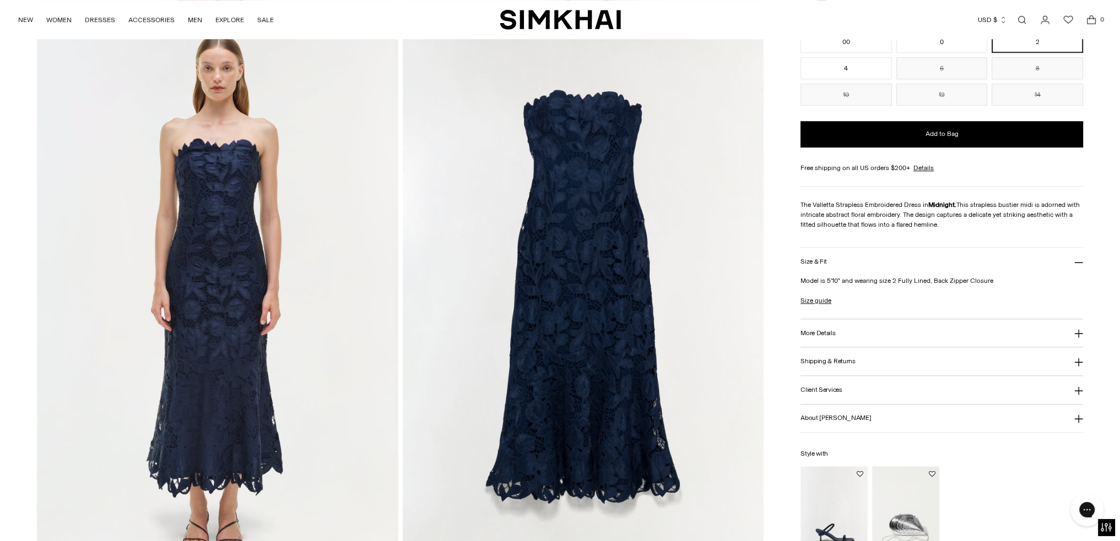
scroll to position [1047, 0]
